Goal: Information Seeking & Learning: Learn about a topic

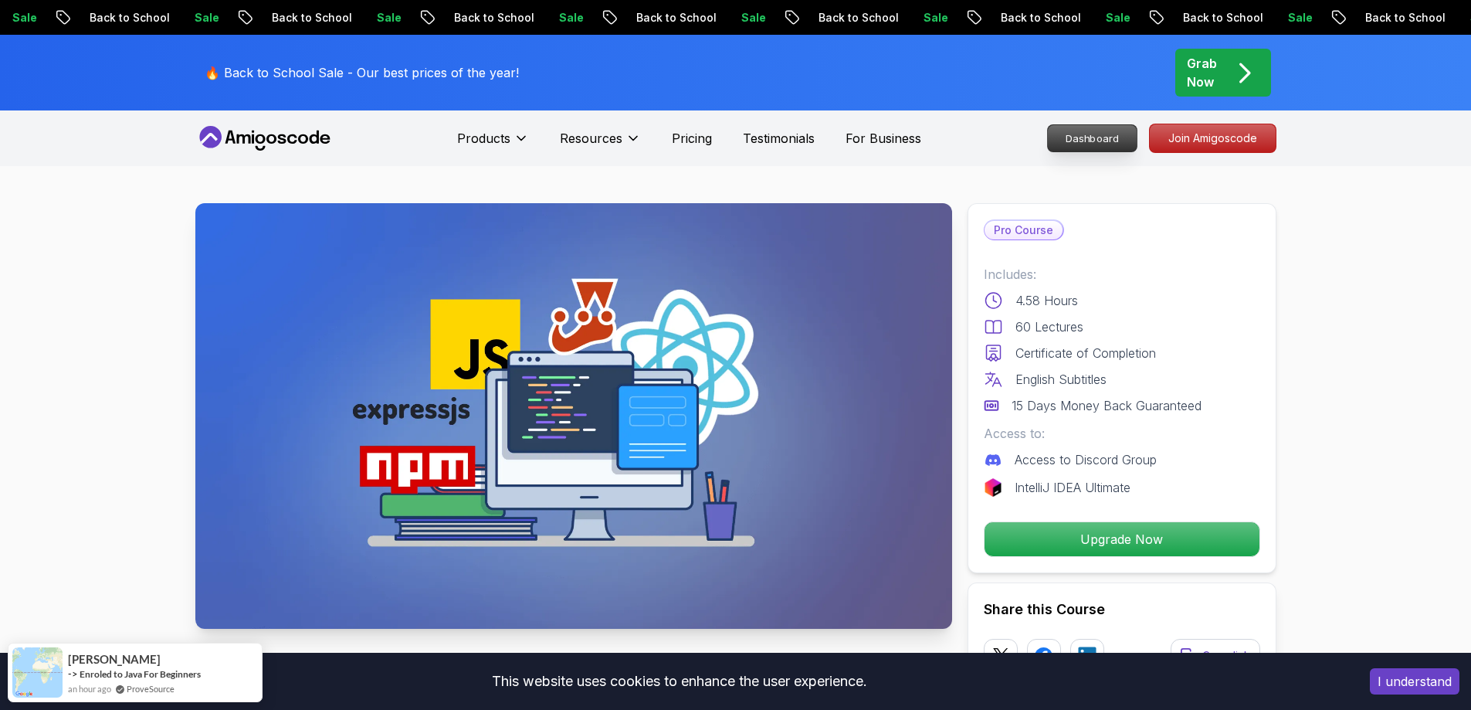
click at [1105, 135] on p "Dashboard" at bounding box center [1092, 138] width 89 height 26
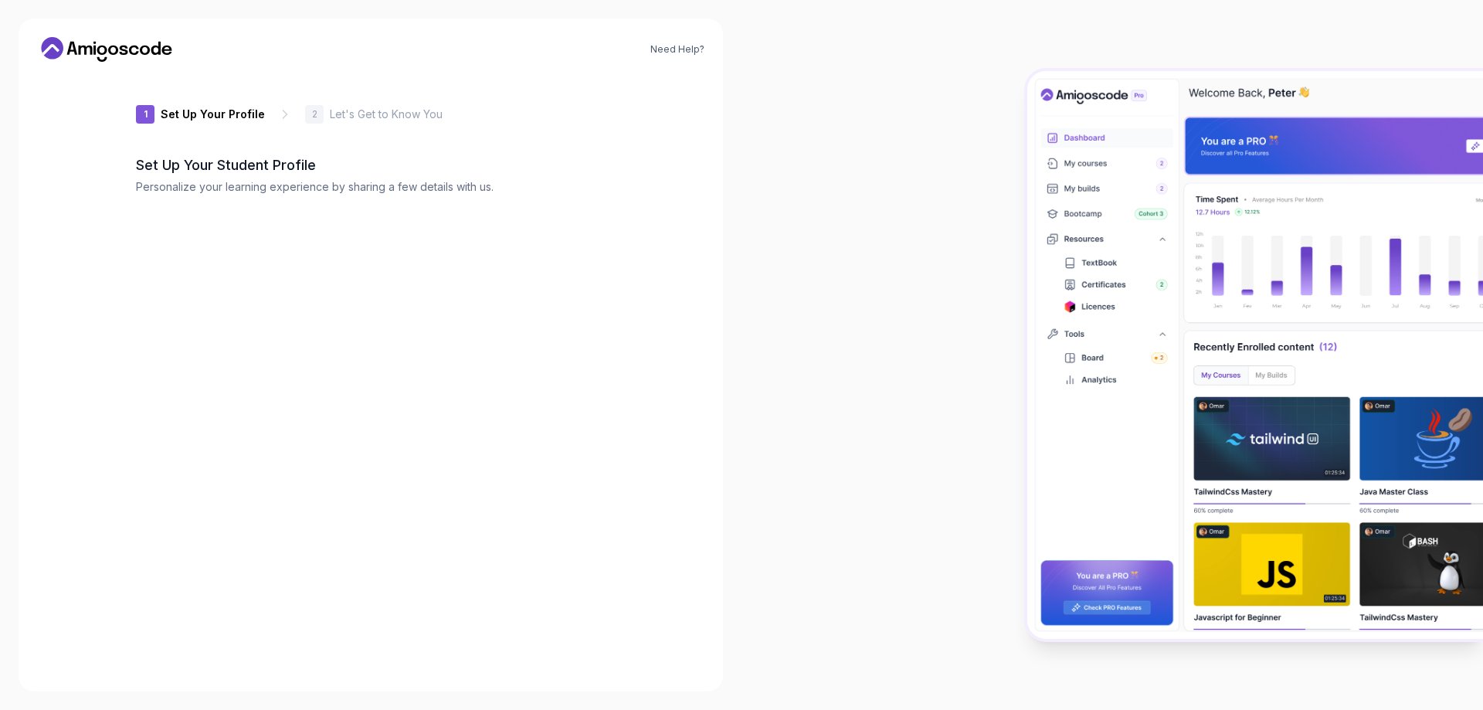
type input "jollyeagle9be20"
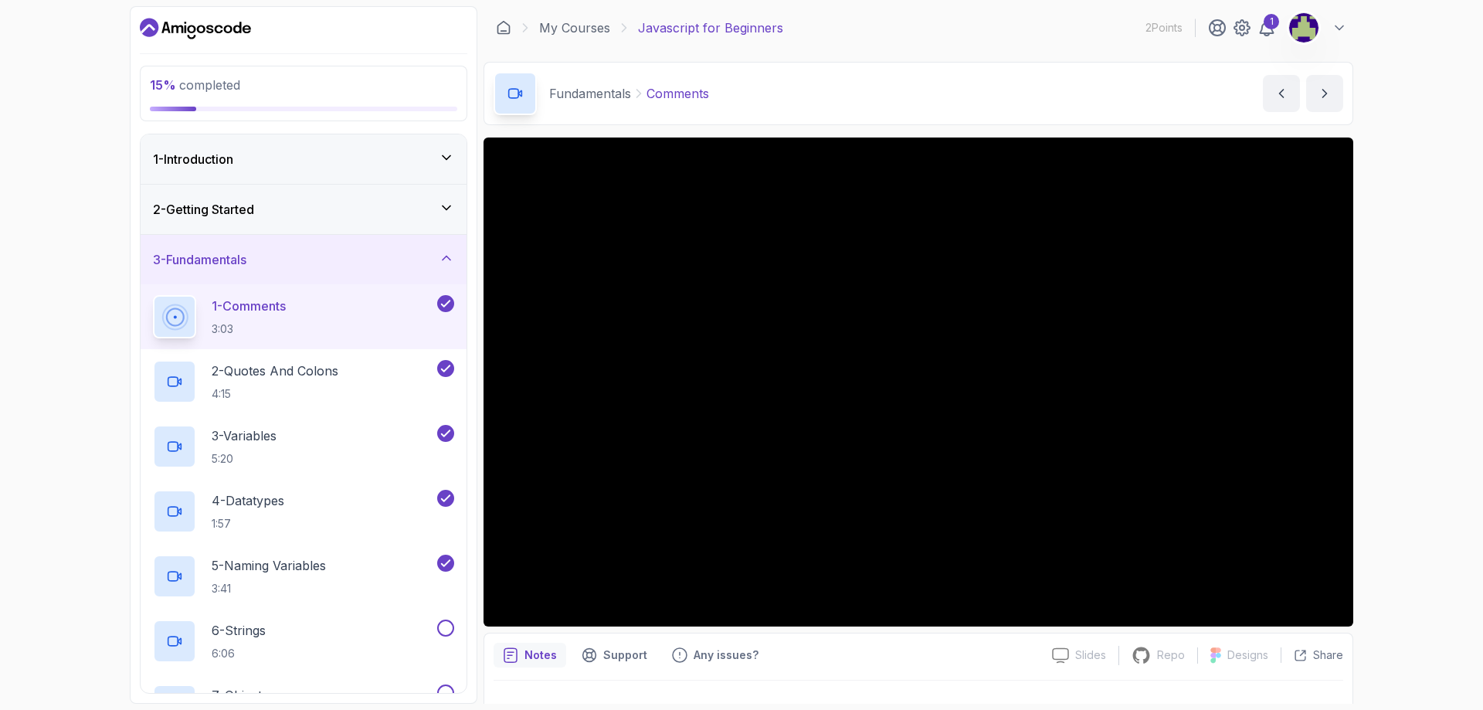
click at [585, 97] on p "Fundamentals" at bounding box center [590, 93] width 82 height 19
click at [668, 95] on p "Comments" at bounding box center [677, 93] width 63 height 19
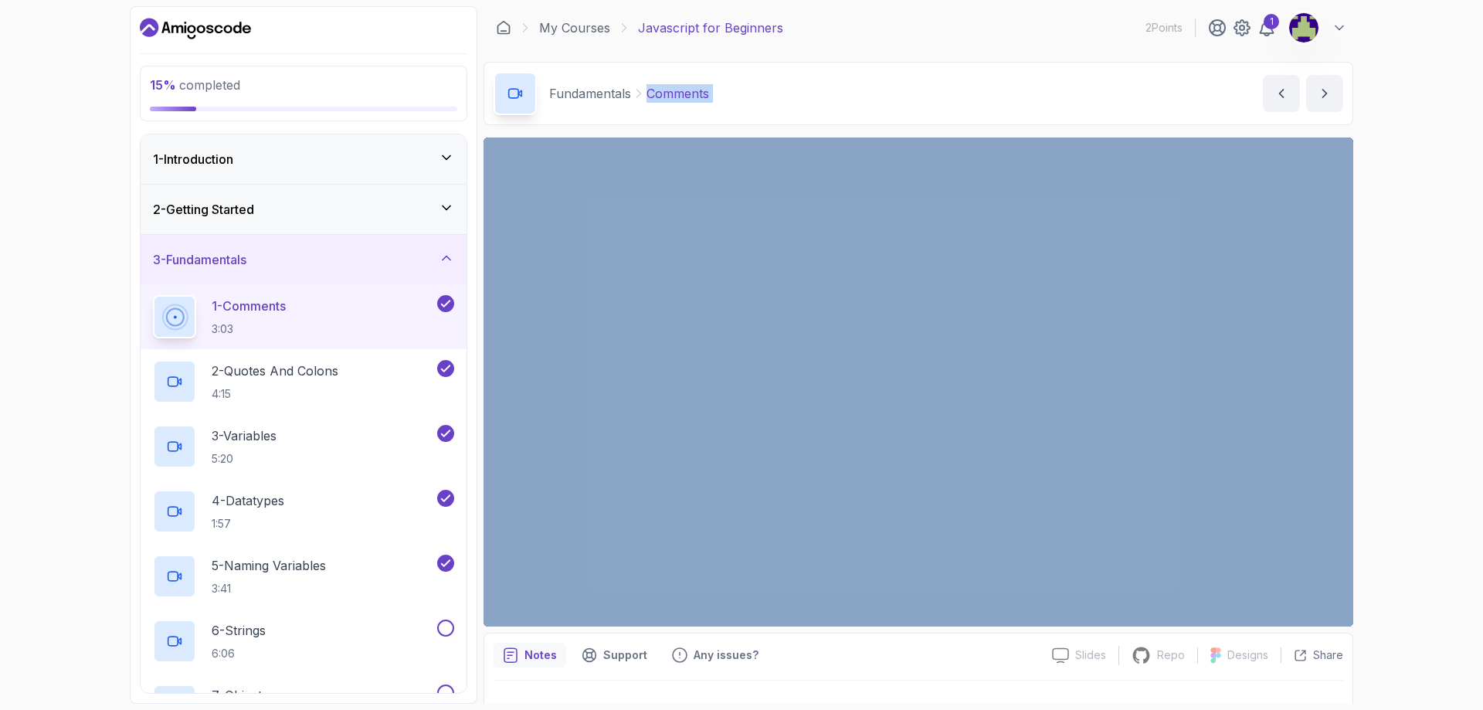
click at [668, 95] on p "Comments" at bounding box center [677, 93] width 63 height 19
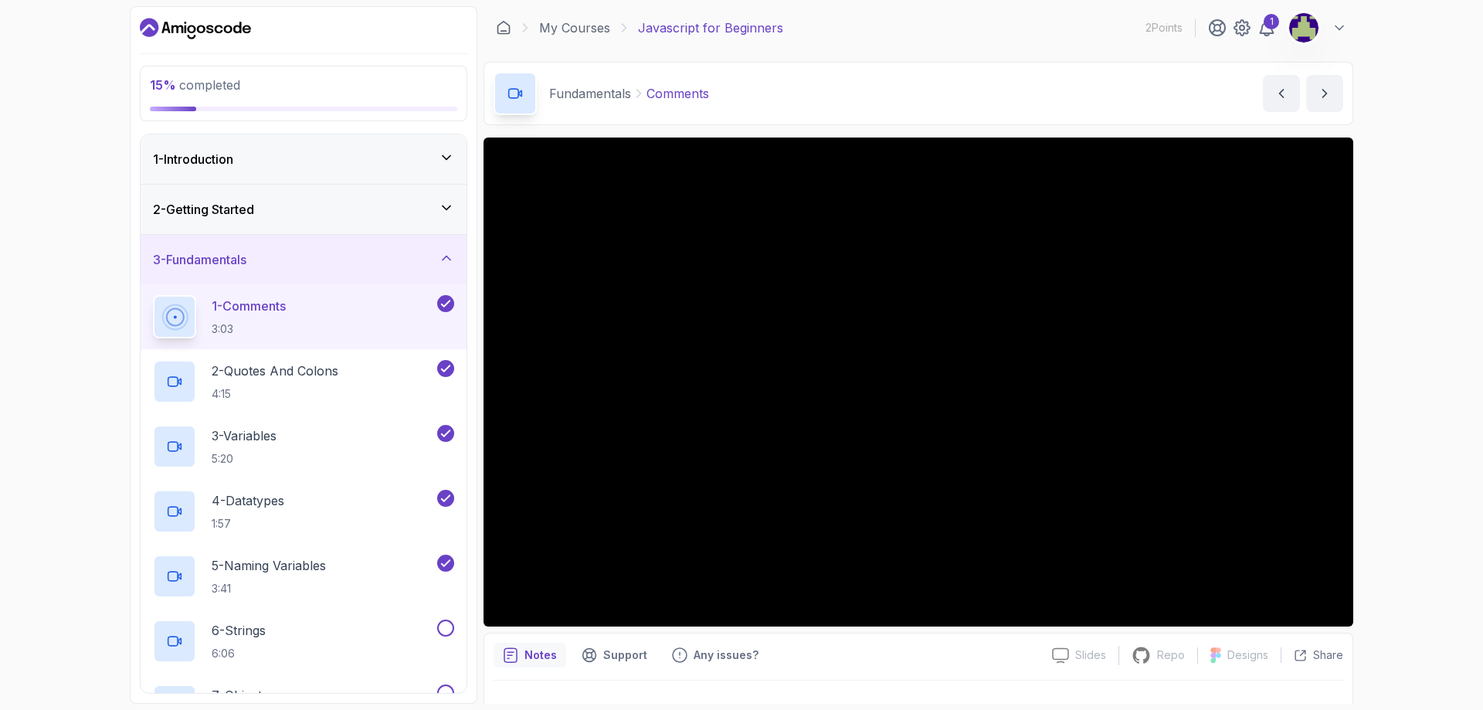
click at [635, 94] on icon at bounding box center [638, 93] width 15 height 15
click at [621, 28] on icon at bounding box center [623, 27] width 15 height 15
click at [1266, 27] on div "1" at bounding box center [1270, 21] width 15 height 15
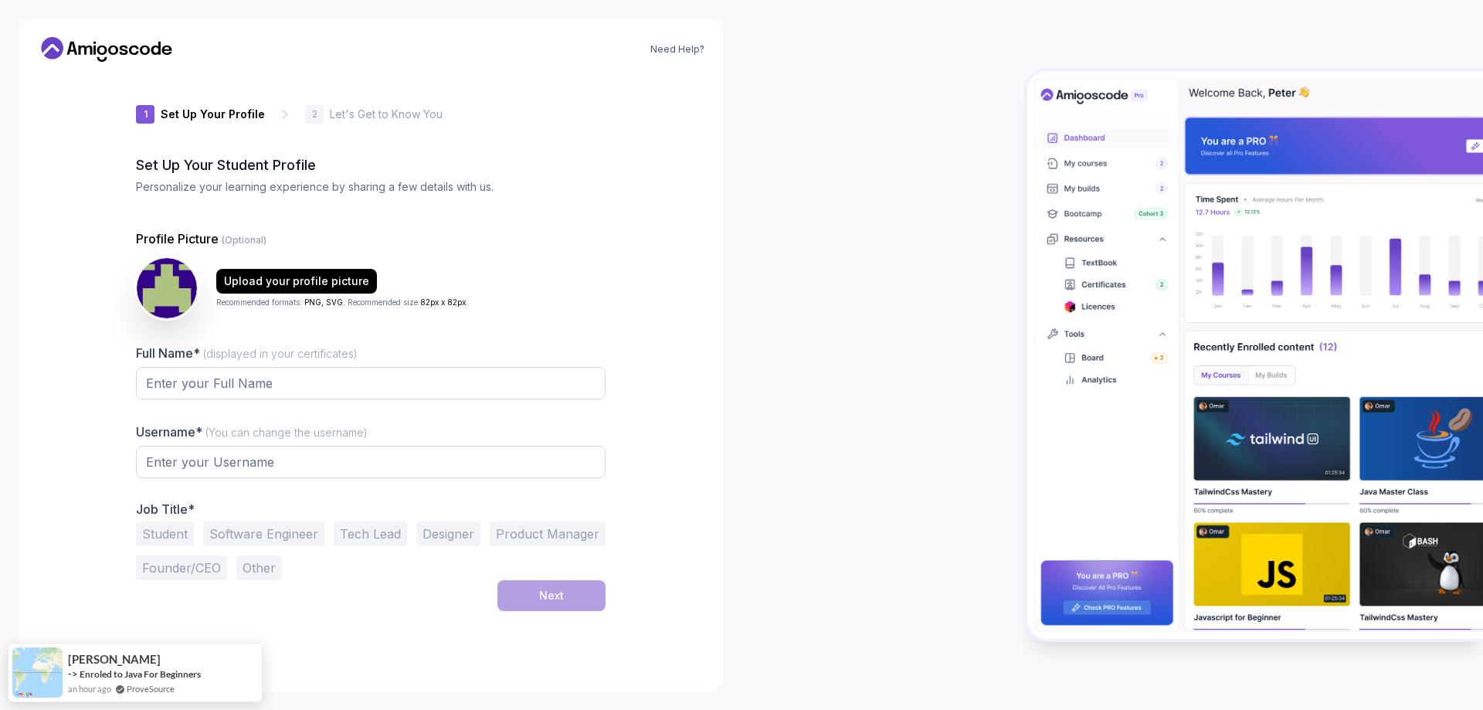
type input "jollymongoosef1c01"
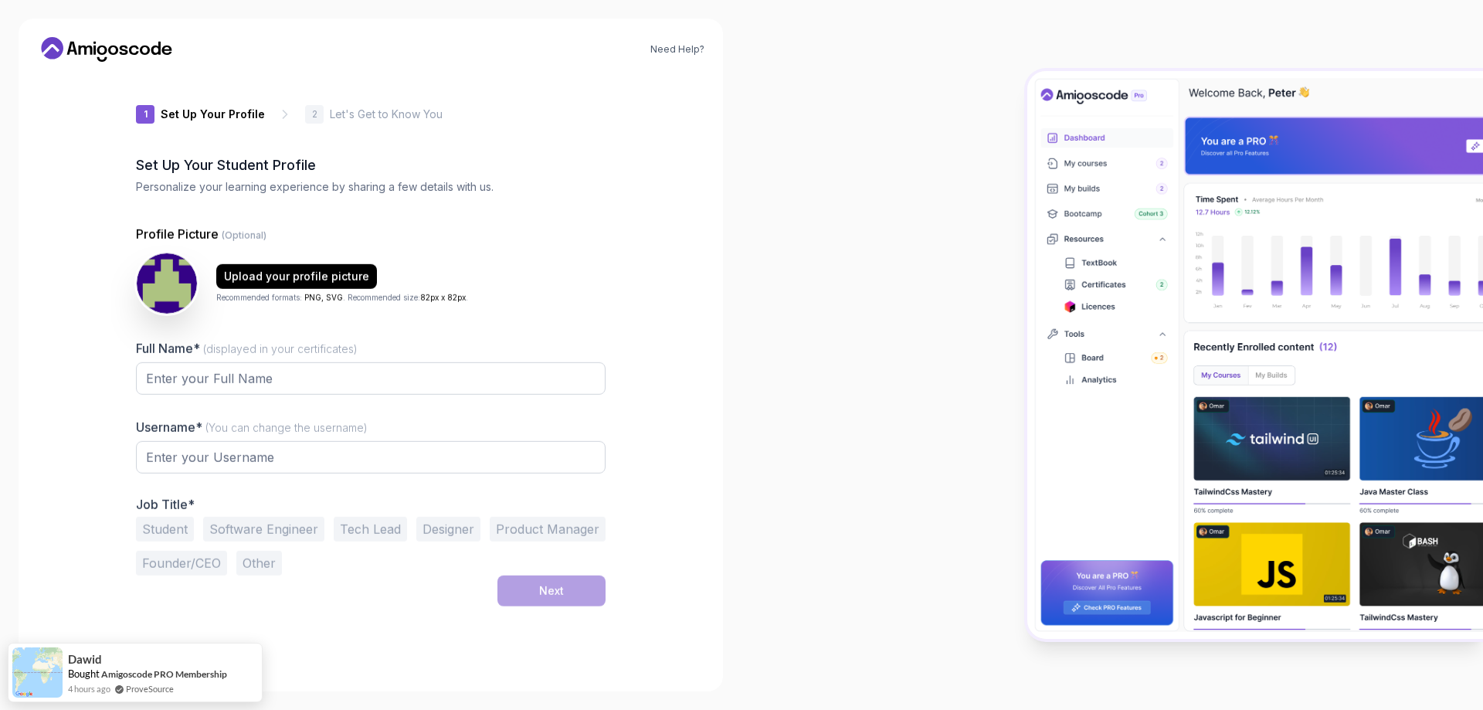
type input "swiftlion9058d"
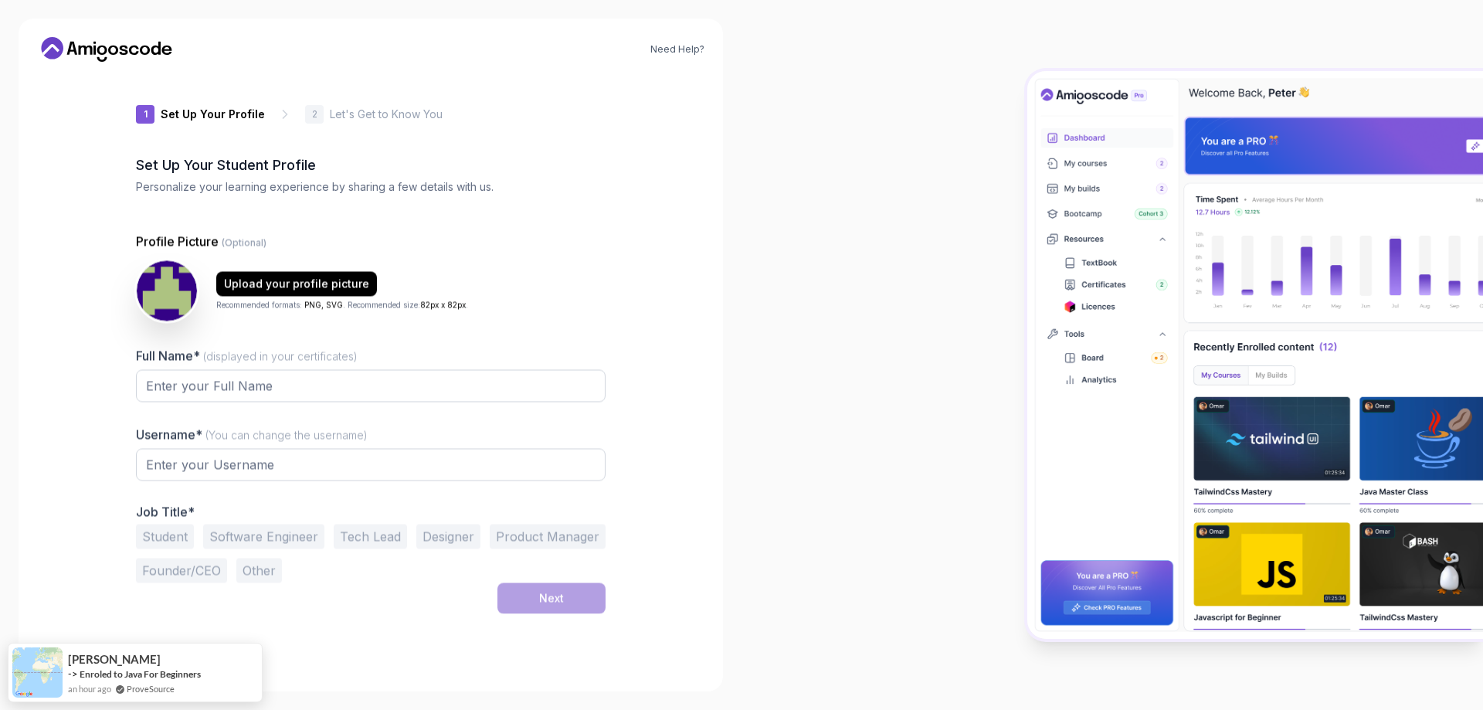
type input "calmmongooseb9b28"
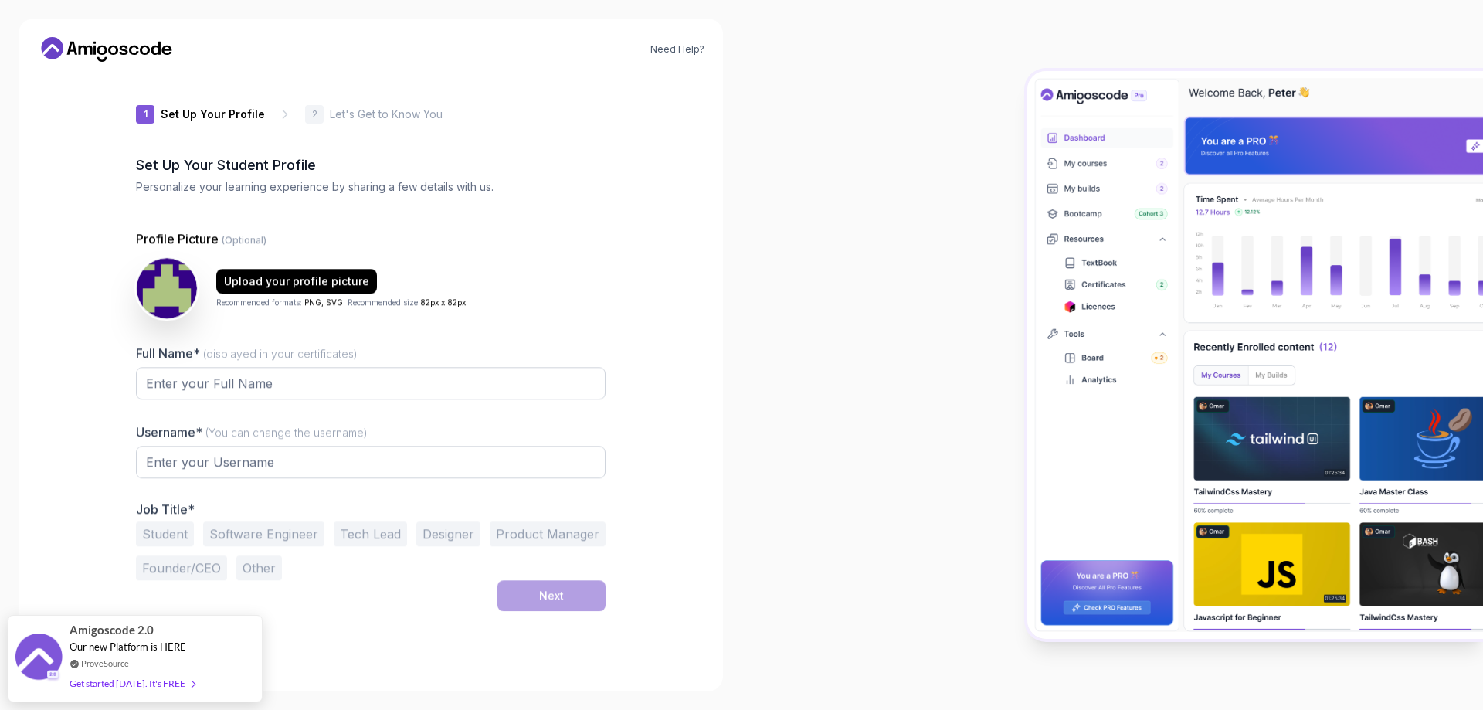
type input "quickwolfc26e0"
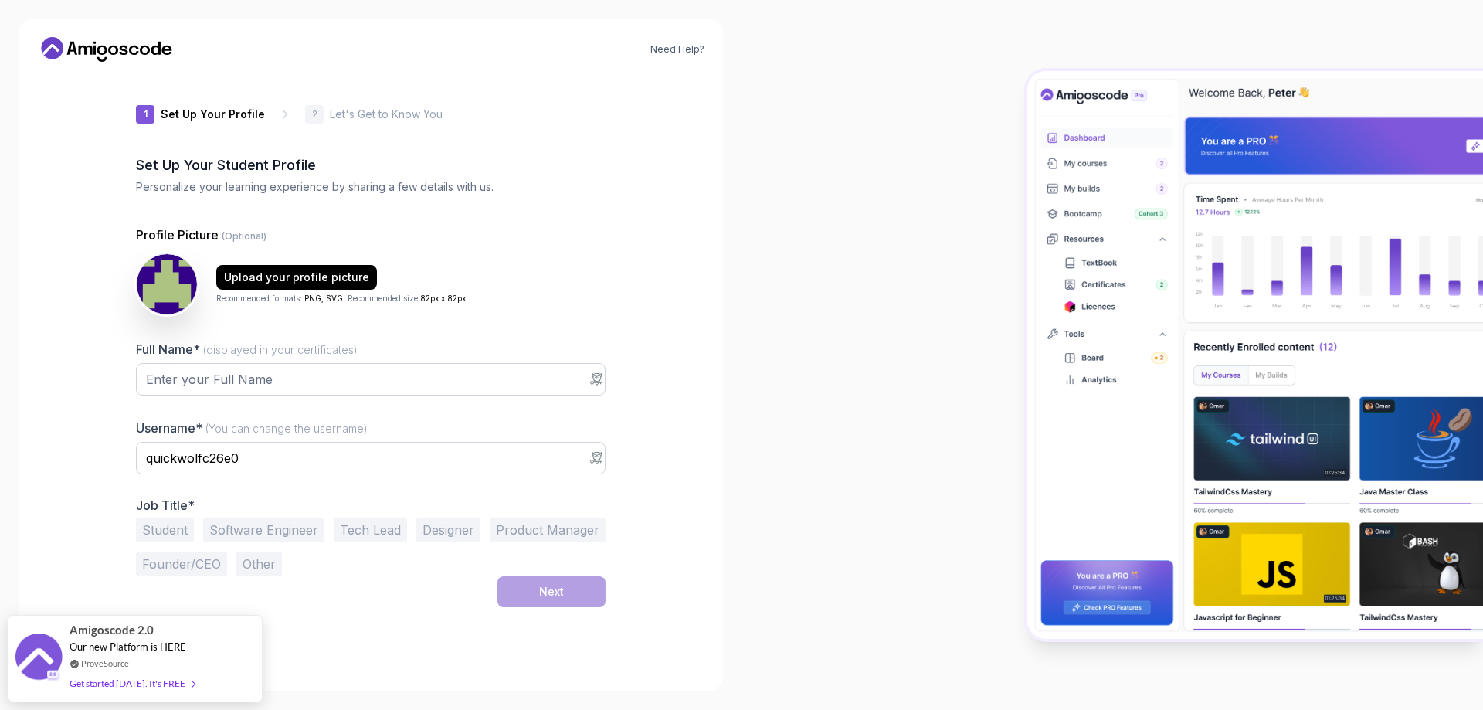
click at [93, 51] on icon at bounding box center [106, 49] width 139 height 25
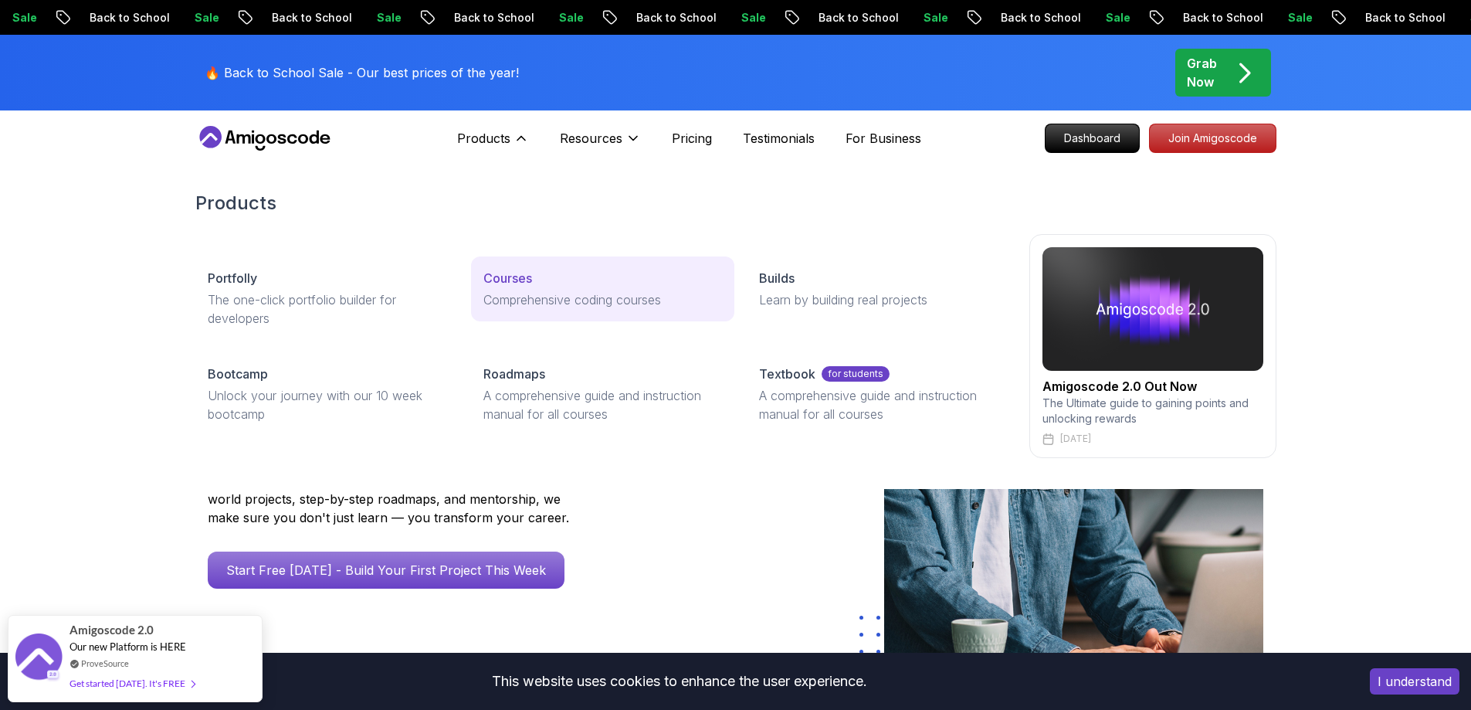
click at [509, 292] on p "Comprehensive coding courses" at bounding box center [602, 299] width 239 height 19
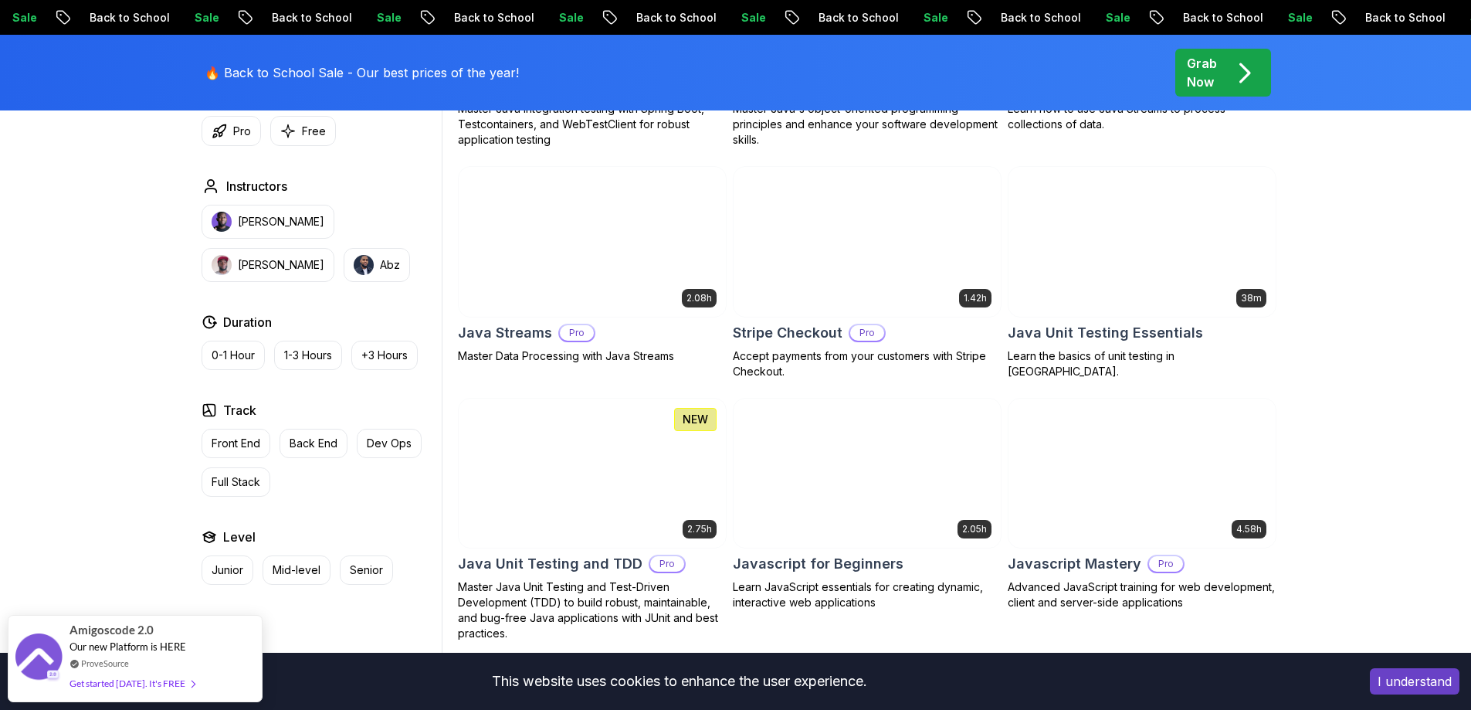
scroll to position [2648, 0]
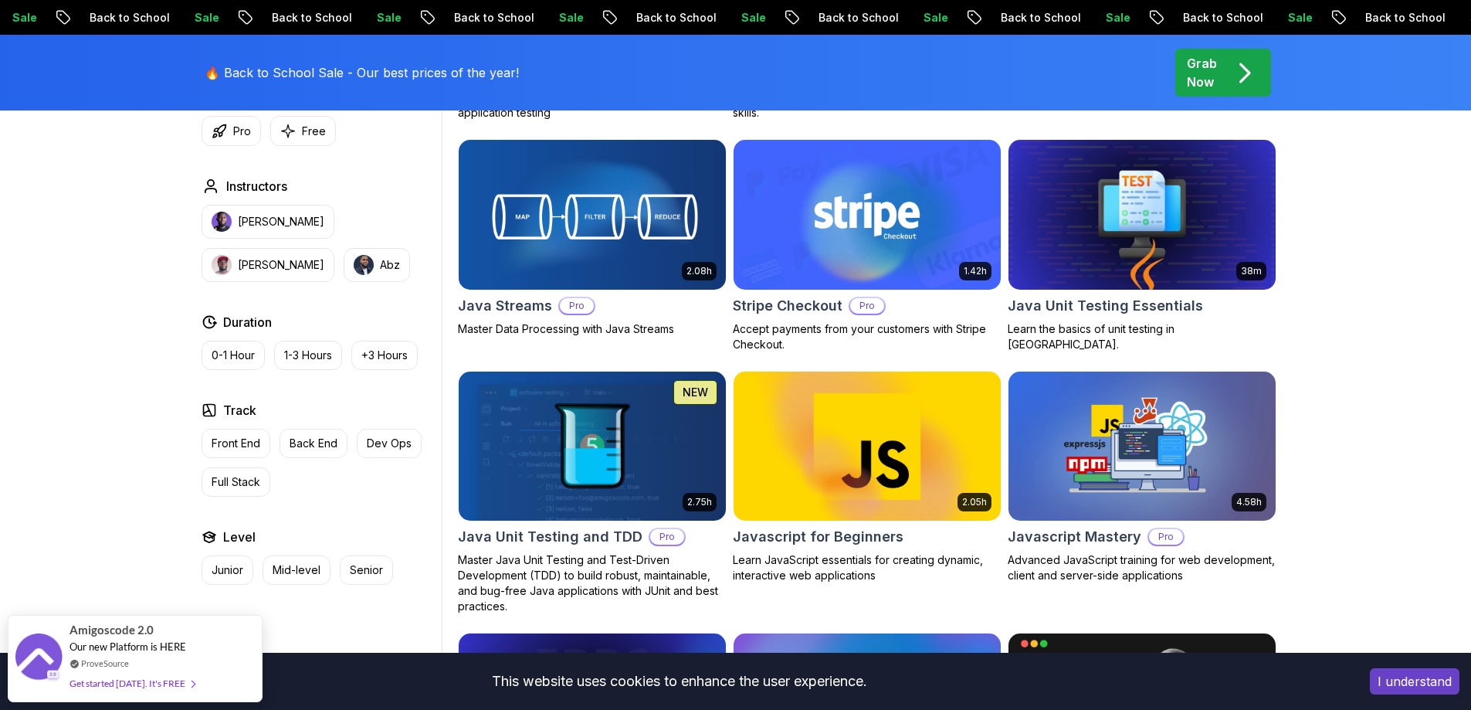
click at [857, 421] on img at bounding box center [867, 446] width 280 height 157
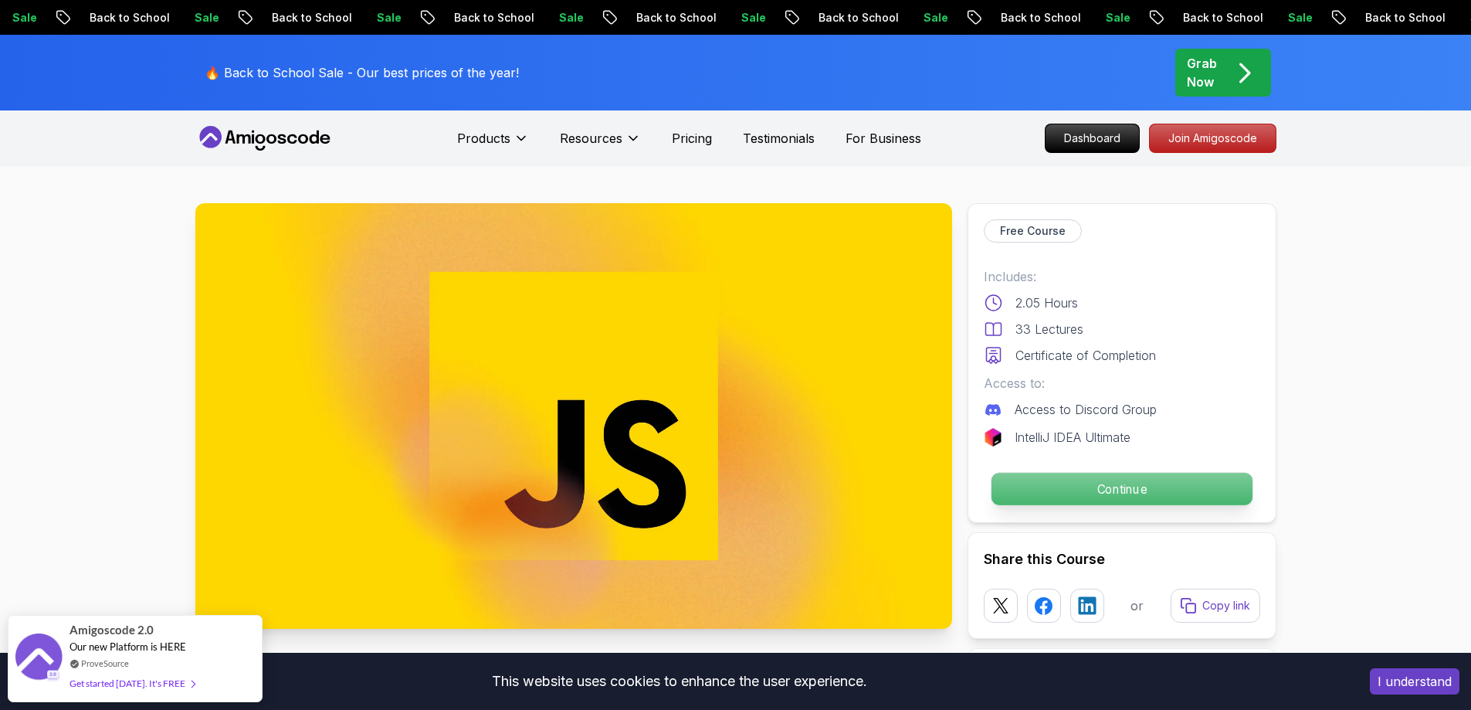
click at [1107, 492] on p "Continue" at bounding box center [1121, 489] width 261 height 32
